Goal: Transaction & Acquisition: Purchase product/service

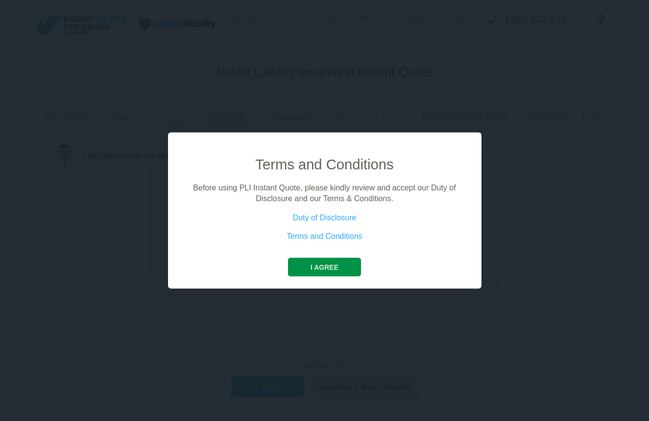
click at [320, 263] on button "I agree" at bounding box center [324, 267] width 73 height 19
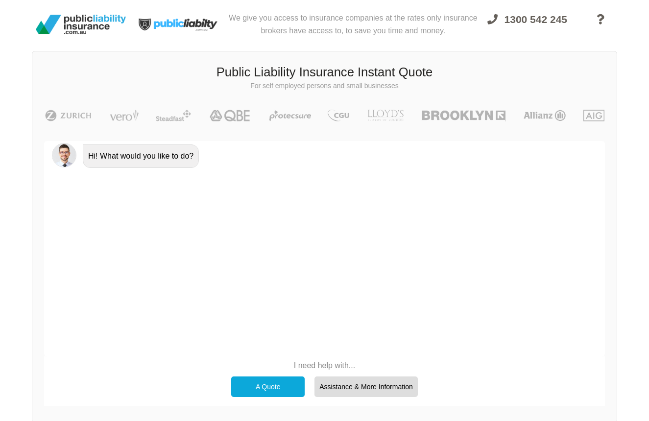
click at [283, 389] on div "A Quote" at bounding box center [268, 387] width 74 height 21
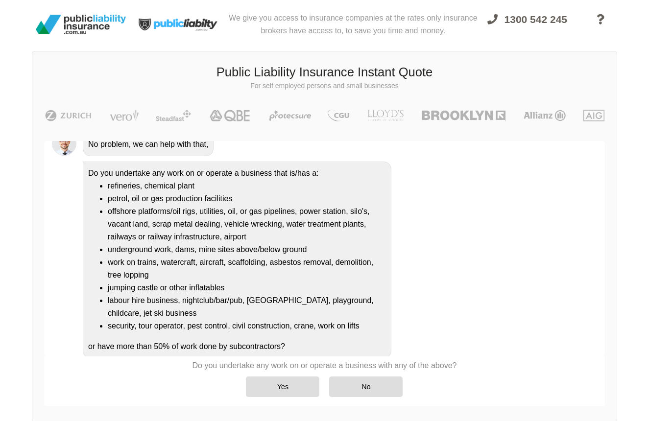
scroll to position [81, 0]
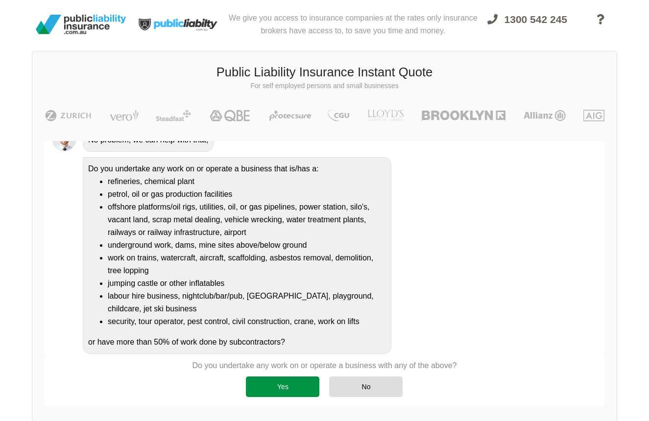
click at [283, 386] on div "Yes" at bounding box center [283, 387] width 74 height 21
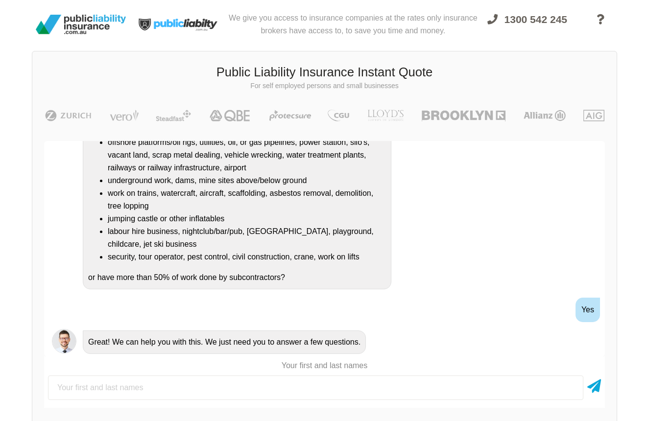
scroll to position [174, 0]
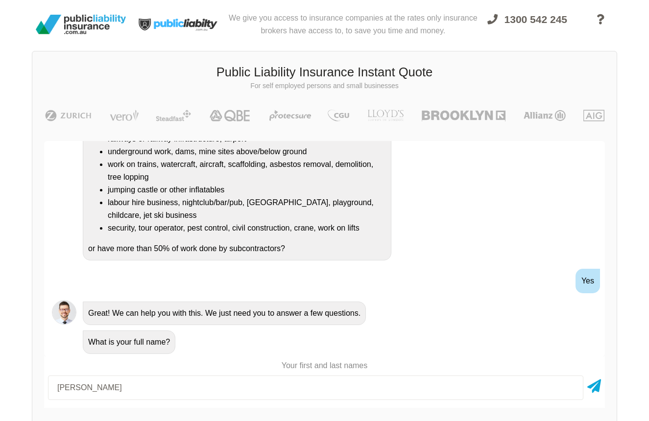
type input "Nicolas cabrera Ortiz"
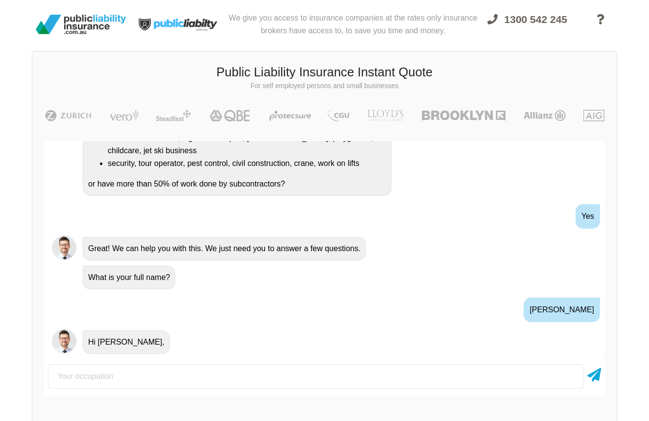
scroll to position [310, 0]
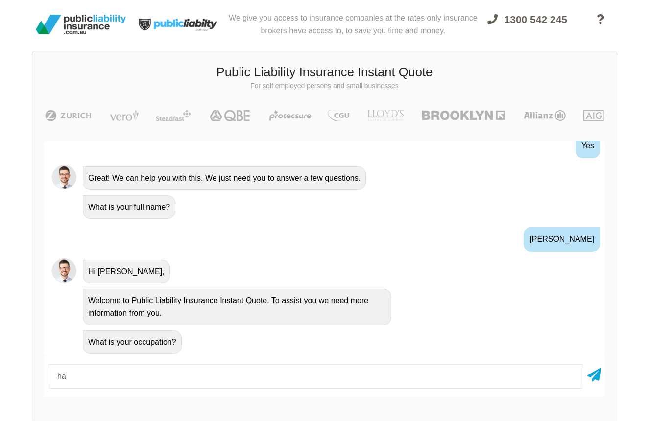
type input "h"
type input "handyman"
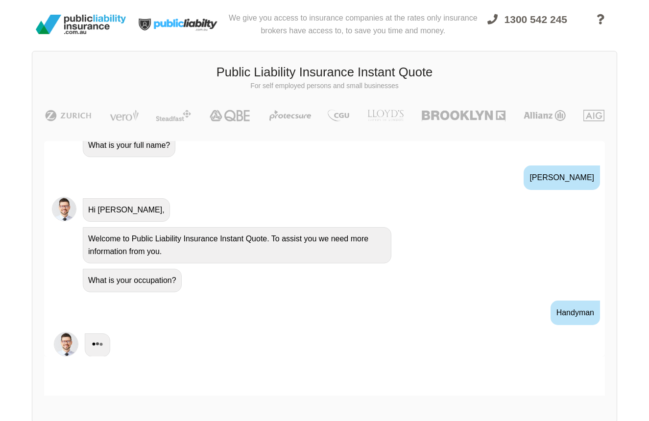
scroll to position [374, 0]
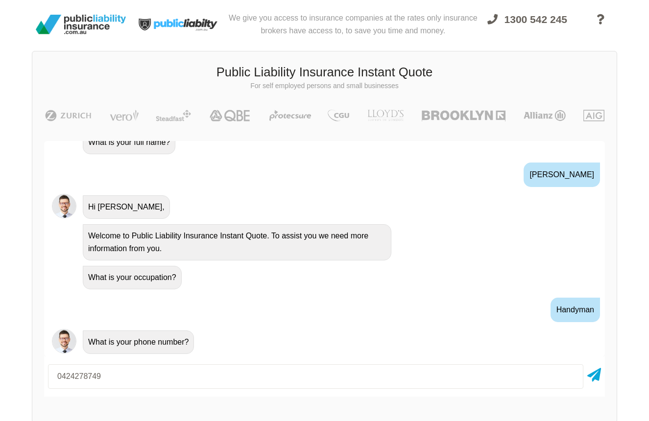
type input "0424278749"
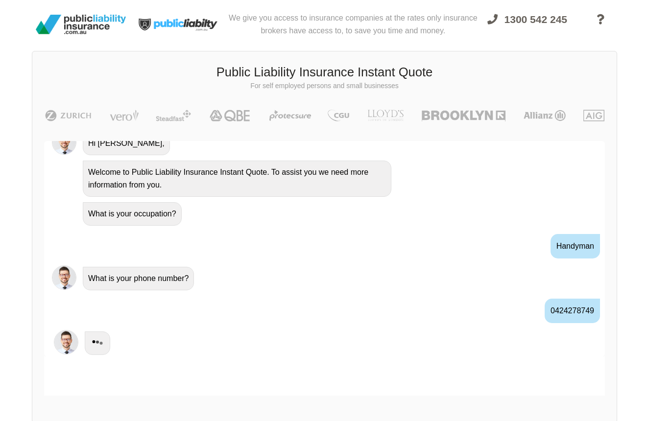
scroll to position [439, 0]
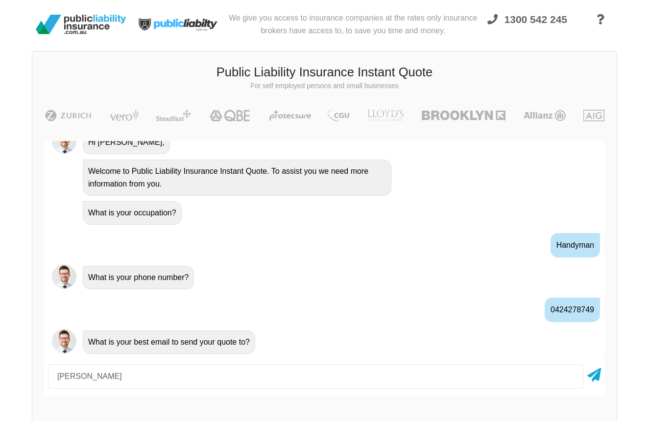
type input "[PERSON_NAME]"
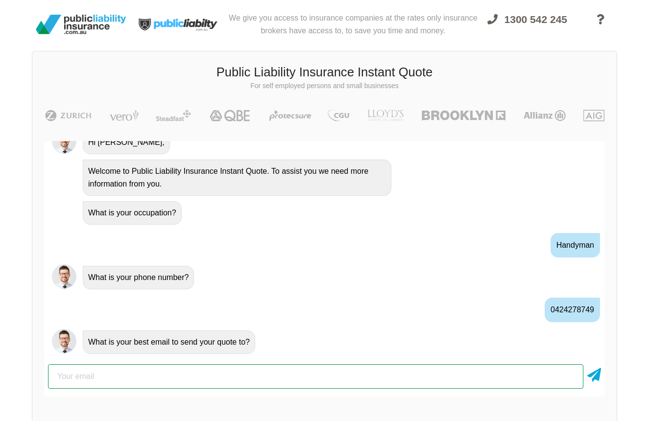
type input "[EMAIL_ADDRESS][DOMAIN_NAME]"
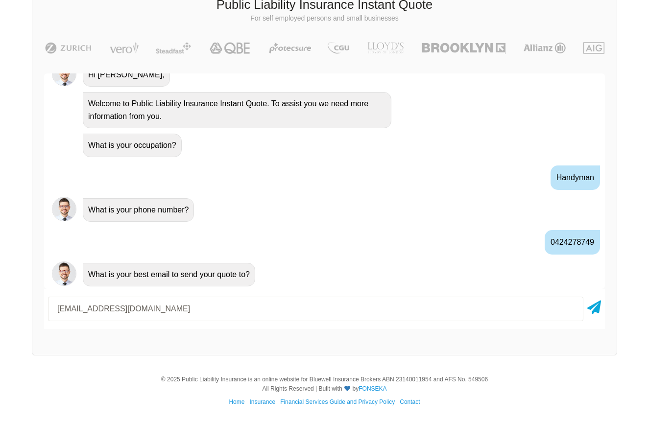
scroll to position [67, 0]
click at [594, 306] on icon at bounding box center [595, 306] width 14 height 18
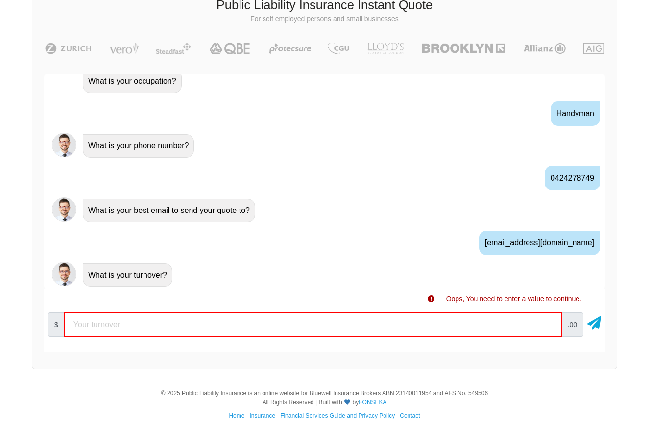
click at [445, 300] on span "Oops, You need to enter a value to continue." at bounding box center [505, 304] width 154 height 18
click at [432, 299] on icon at bounding box center [431, 299] width 7 height 7
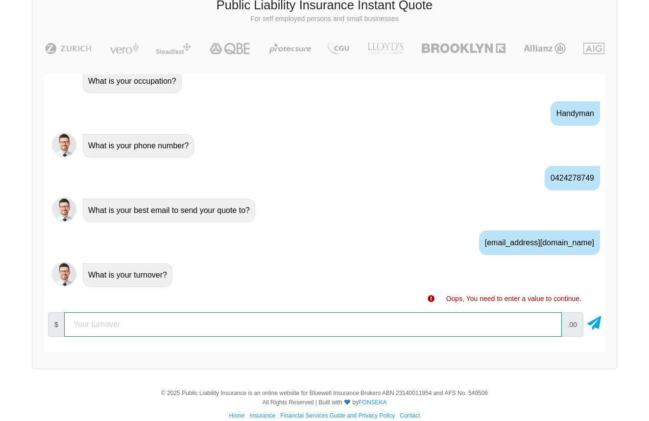
click at [286, 325] on input "number" at bounding box center [313, 325] width 498 height 25
type input "1"
type input "1800"
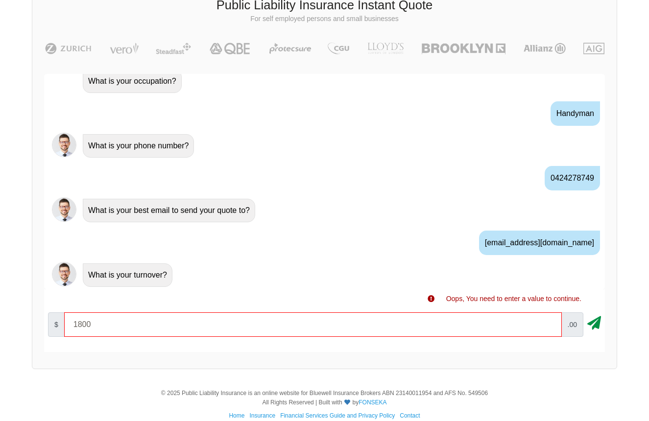
click at [589, 318] on icon at bounding box center [595, 322] width 14 height 18
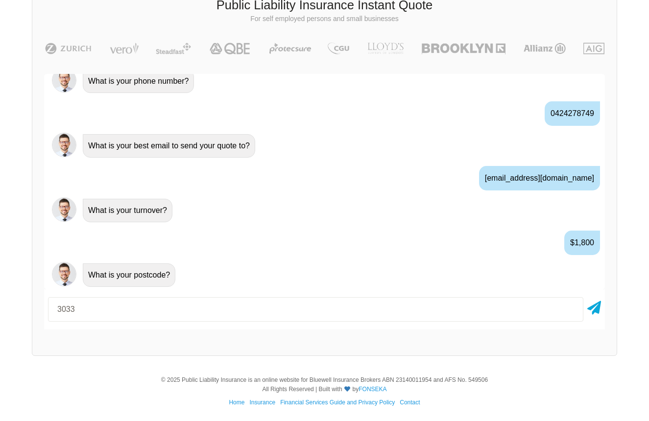
type input "3033"
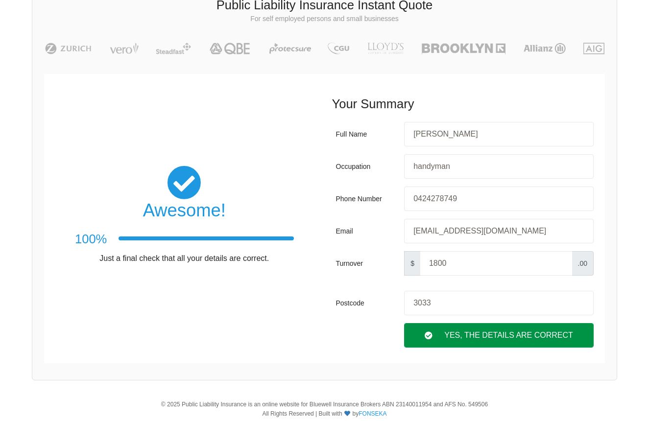
click at [472, 329] on div "Yes, The Details are correct" at bounding box center [499, 335] width 190 height 25
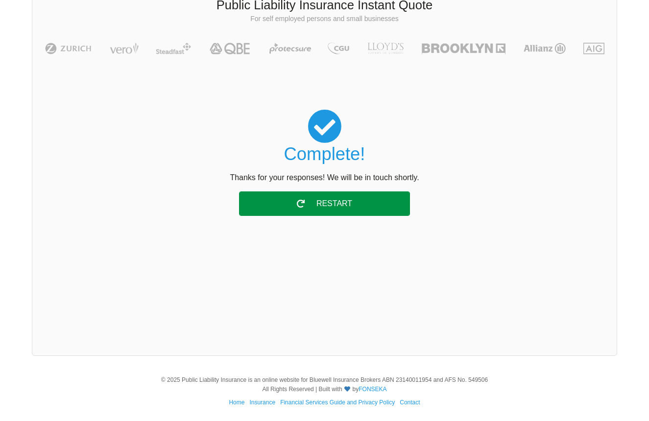
click at [362, 204] on div "Restart" at bounding box center [325, 204] width 172 height 25
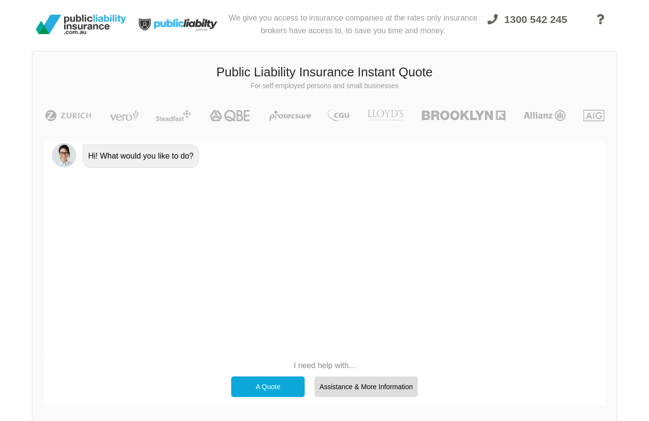
scroll to position [0, 0]
click at [77, 20] on img at bounding box center [81, 24] width 98 height 27
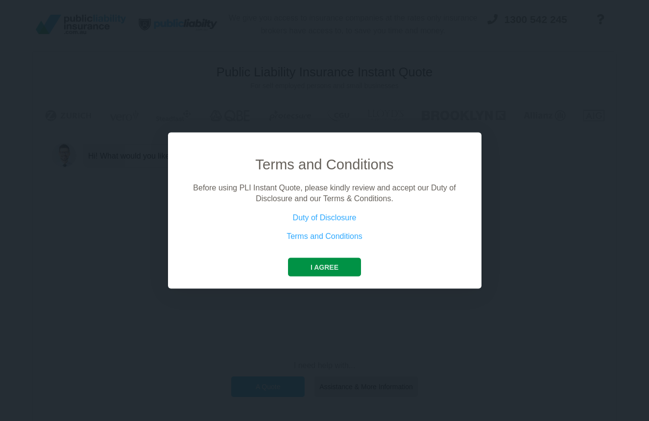
click at [320, 267] on button "I agree" at bounding box center [324, 267] width 73 height 19
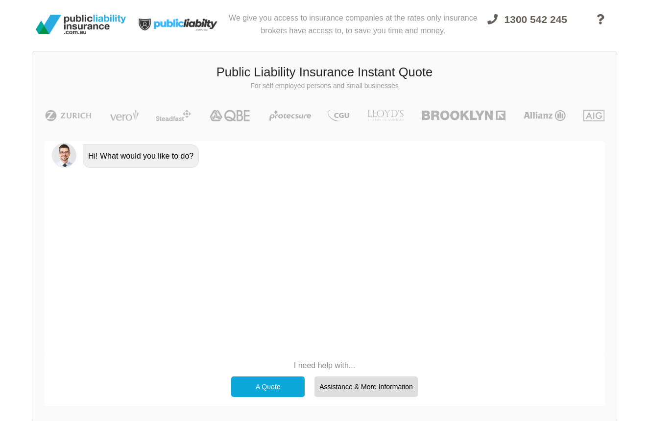
click at [268, 385] on div "A Quote" at bounding box center [268, 387] width 74 height 21
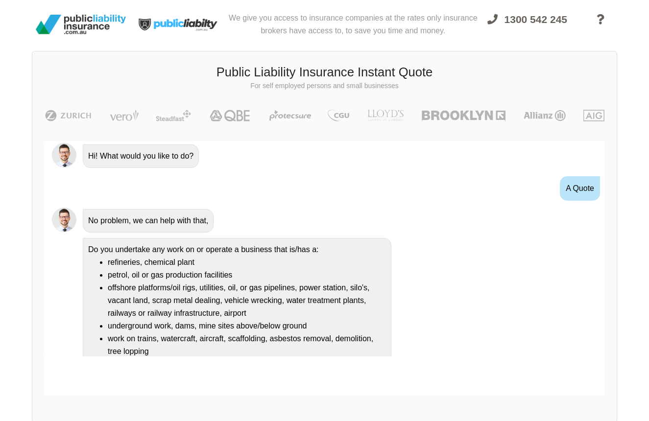
scroll to position [81, 0]
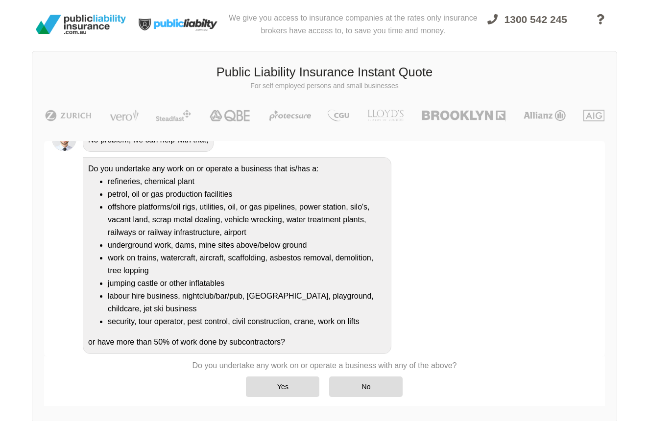
click at [268, 385] on div "Yes" at bounding box center [283, 387] width 74 height 21
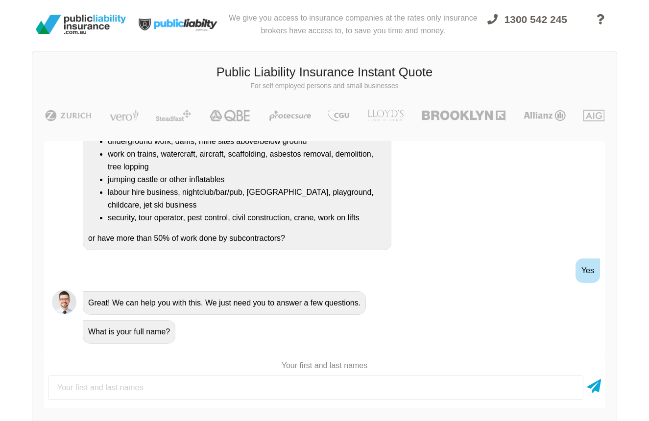
scroll to position [193, 0]
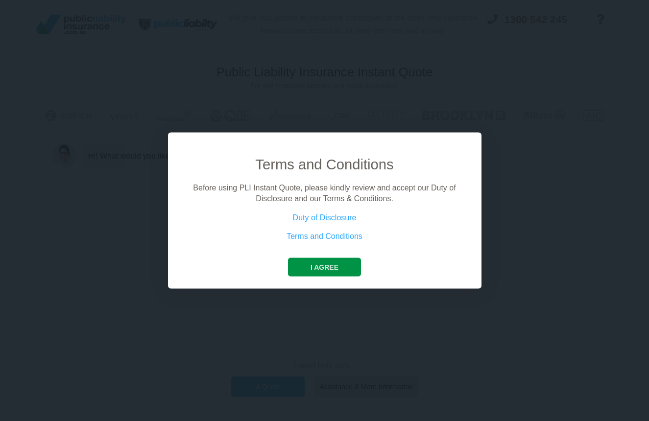
click at [333, 265] on button "I agree" at bounding box center [324, 267] width 73 height 19
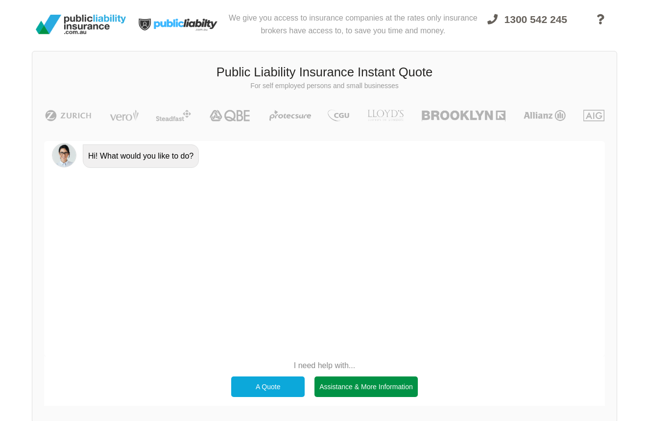
click at [378, 386] on div "Assistance & More Information" at bounding box center [366, 387] width 103 height 21
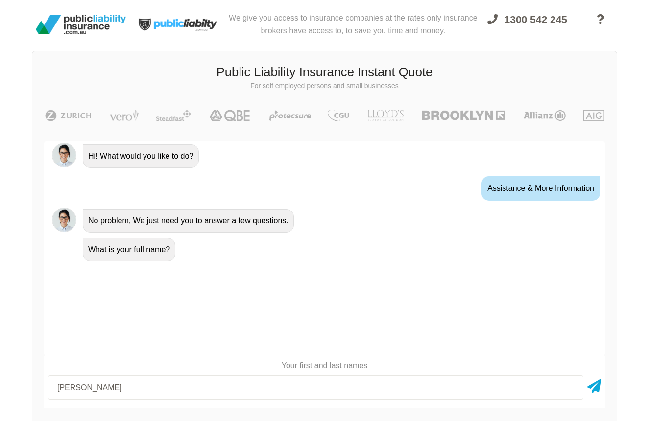
type input "[PERSON_NAME] [PERSON_NAME]"
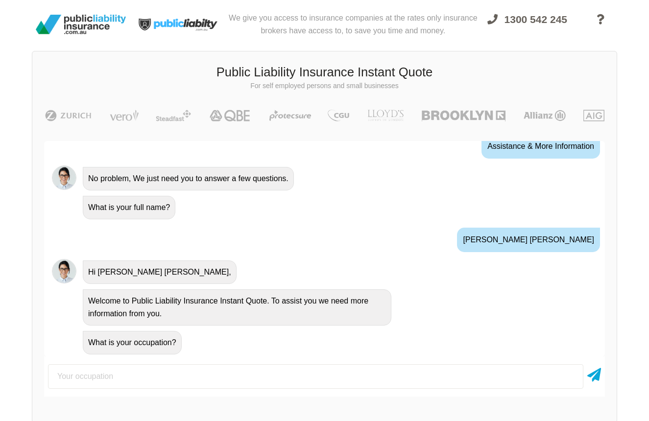
scroll to position [43, 0]
click at [218, 374] on input "text" at bounding box center [316, 377] width 536 height 25
type input "h"
type input "handyman"
click at [596, 372] on icon at bounding box center [595, 374] width 14 height 18
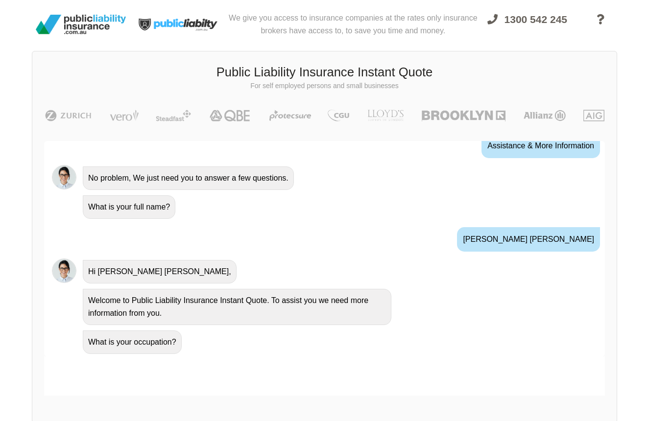
scroll to position [107, 0]
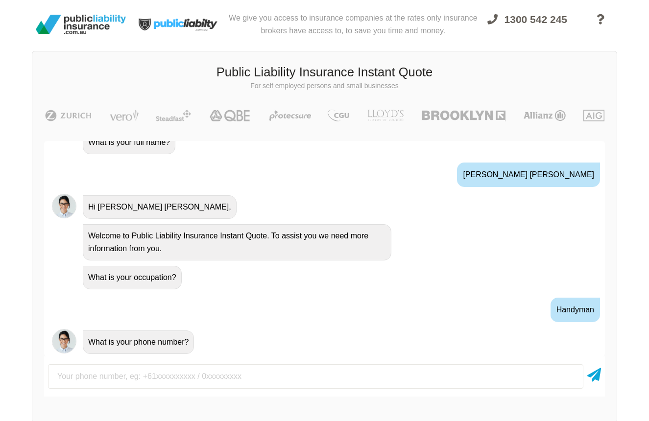
click at [298, 374] on input "text" at bounding box center [316, 377] width 536 height 25
type input "0424278749"
click at [598, 377] on icon at bounding box center [595, 374] width 14 height 18
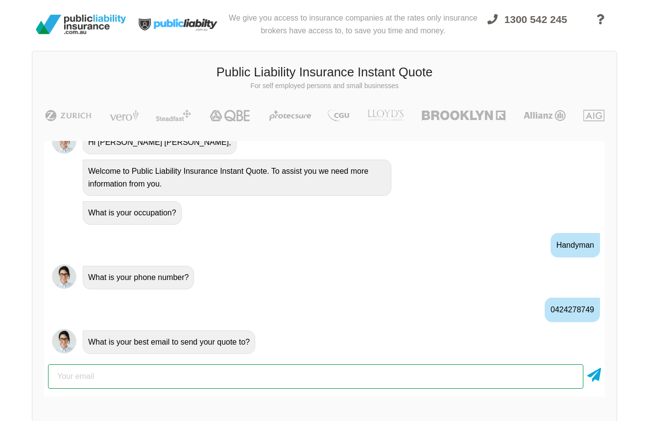
type input "[EMAIL_ADDRESS][DOMAIN_NAME]"
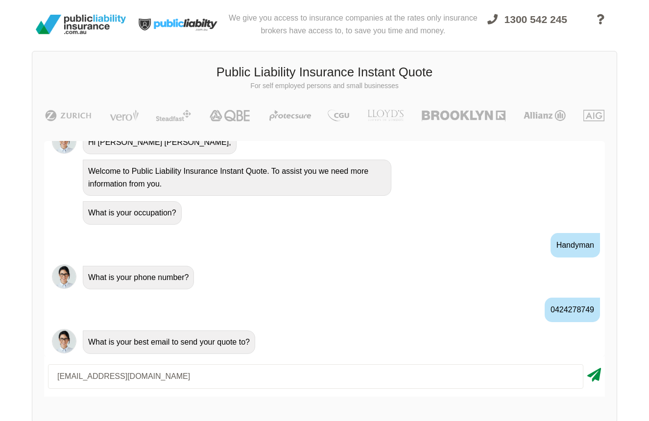
click at [597, 379] on icon at bounding box center [595, 374] width 14 height 18
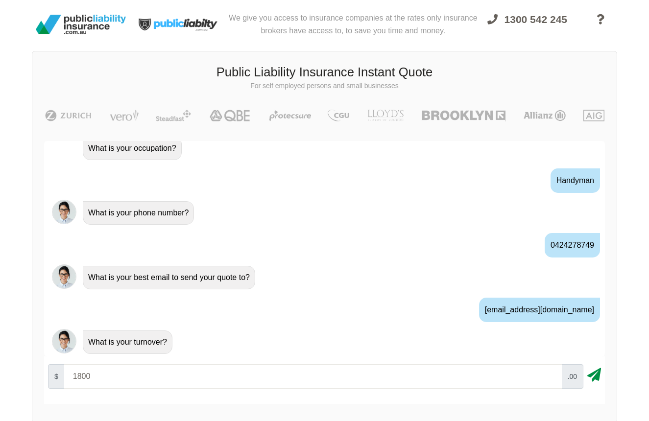
type input "1800"
click at [592, 377] on icon at bounding box center [595, 374] width 14 height 18
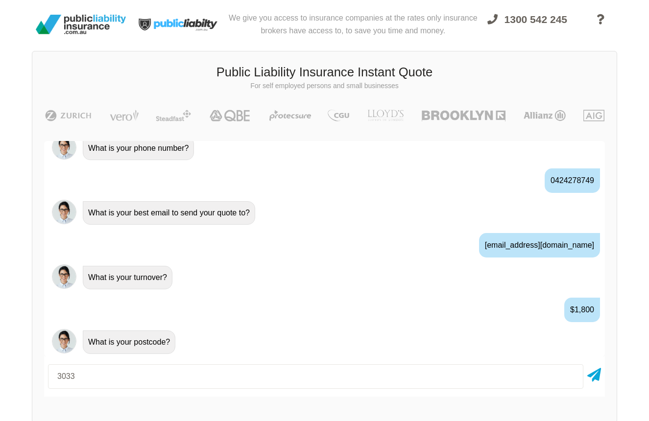
type input "3033"
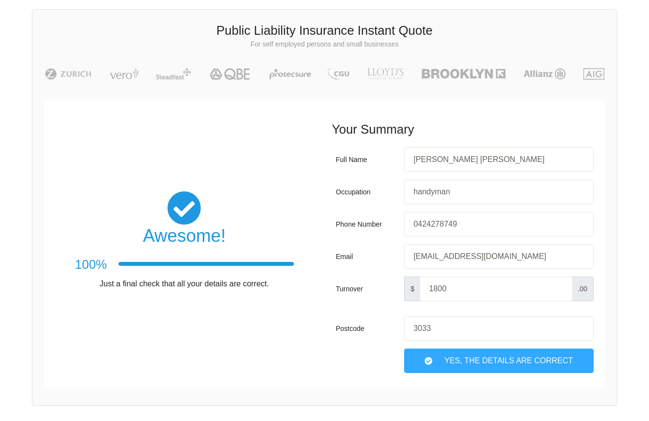
scroll to position [46, 0]
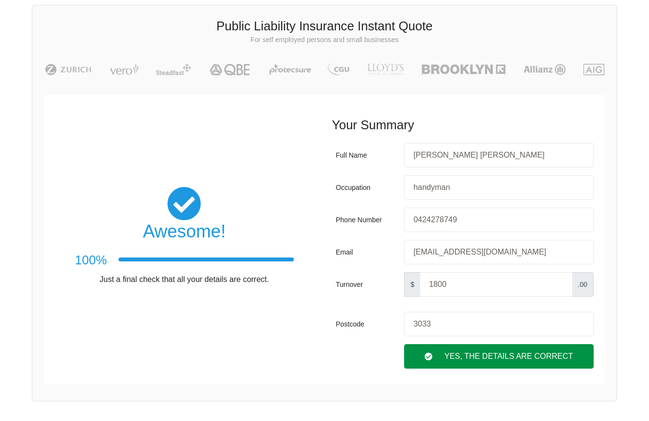
click at [466, 363] on div "Yes, The Details are correct" at bounding box center [499, 357] width 190 height 25
